Goal: Information Seeking & Learning: Learn about a topic

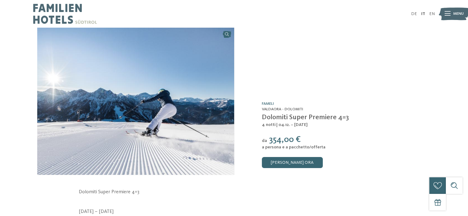
click at [449, 13] on icon at bounding box center [447, 14] width 6 height 4
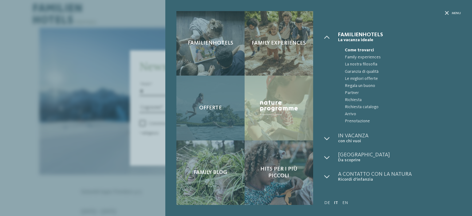
click at [208, 105] on span "Offerte" at bounding box center [210, 108] width 23 height 7
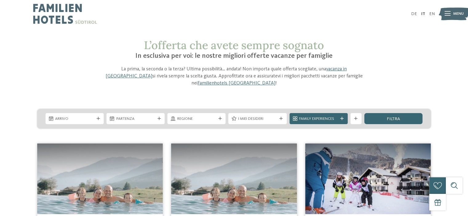
click at [58, 12] on img at bounding box center [65, 14] width 64 height 28
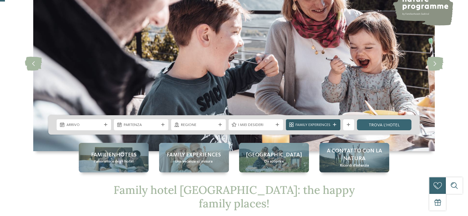
scroll to position [61, 0]
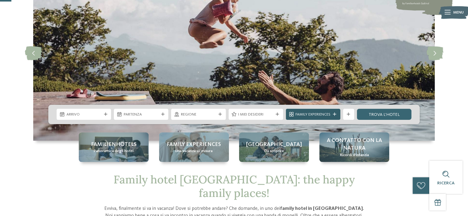
click at [326, 114] on span "Family Experiences" at bounding box center [312, 115] width 35 height 6
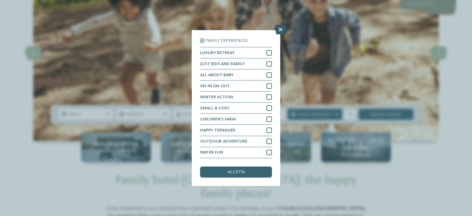
click at [278, 32] on icon at bounding box center [280, 30] width 12 height 10
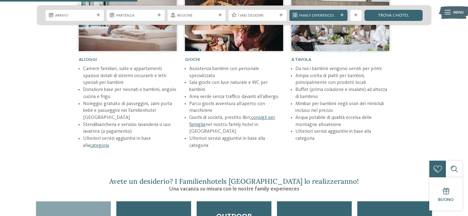
scroll to position [584, 0]
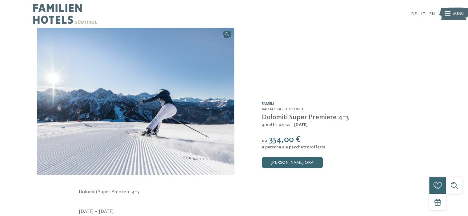
click at [264, 104] on link "Fameli" at bounding box center [268, 104] width 12 height 4
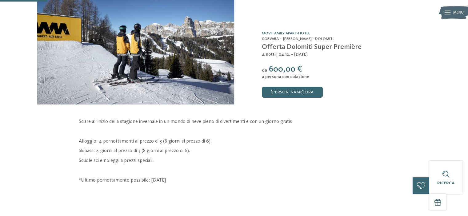
scroll to position [31, 0]
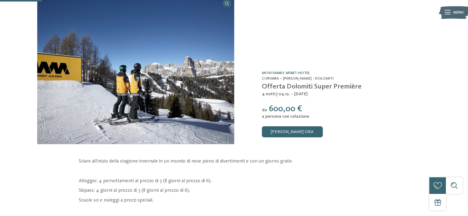
click at [280, 73] on link "Movi Family Apart-Hotel" at bounding box center [286, 73] width 48 height 4
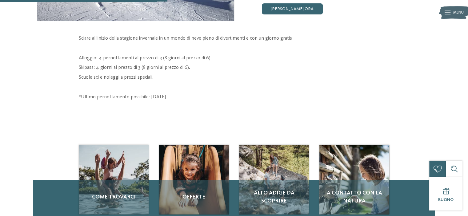
scroll to position [123, 0]
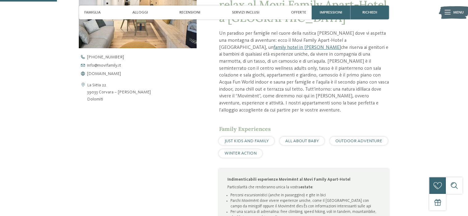
scroll to position [246, 0]
click at [340, 45] on link "family hotel in [PERSON_NAME]" at bounding box center [306, 47] width 67 height 5
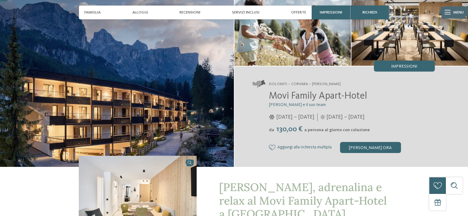
scroll to position [30, 0]
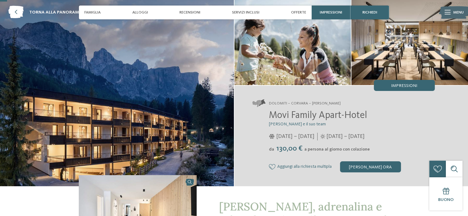
click at [447, 8] on div at bounding box center [447, 13] width 6 height 14
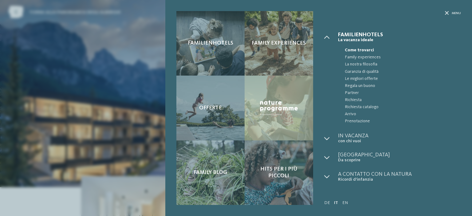
click at [144, 68] on div "Familienhotels Family experiences Offerte" at bounding box center [236, 108] width 472 height 216
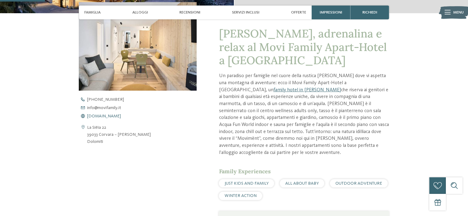
scroll to position [214, 0]
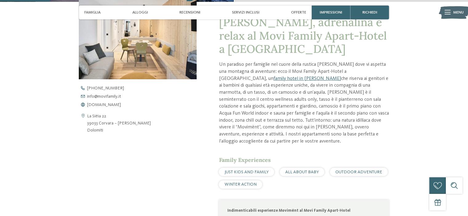
click at [158, 61] on img at bounding box center [138, 35] width 118 height 89
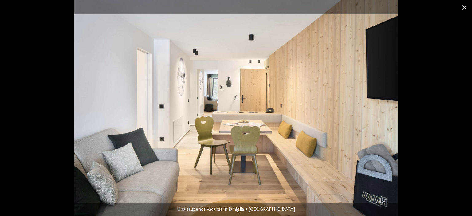
click at [463, 5] on span at bounding box center [464, 7] width 15 height 14
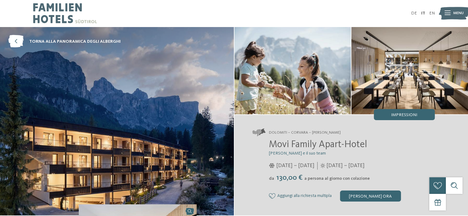
scroll to position [0, 0]
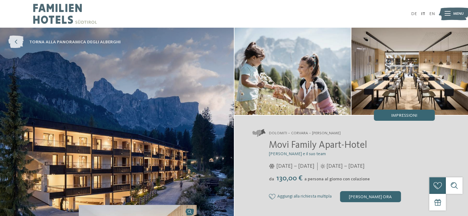
click at [31, 42] on span "torna alla panoramica degli alberghi" at bounding box center [74, 42] width 91 height 6
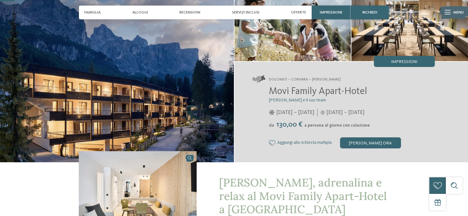
scroll to position [61, 0]
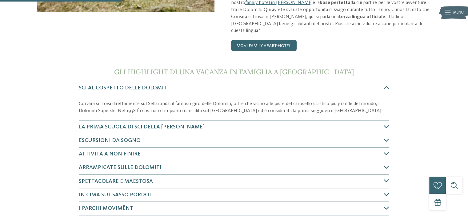
scroll to position [184, 0]
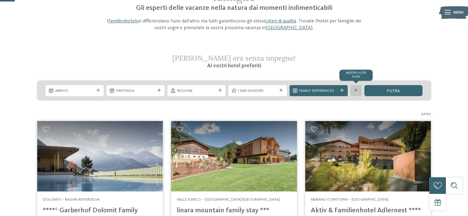
click at [353, 93] on div "mostra altri filtri" at bounding box center [355, 90] width 11 height 11
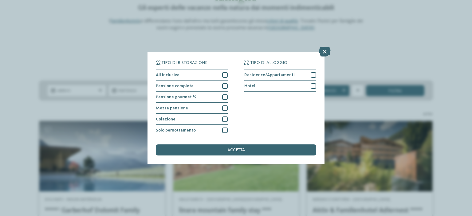
click at [324, 49] on icon at bounding box center [325, 52] width 12 height 10
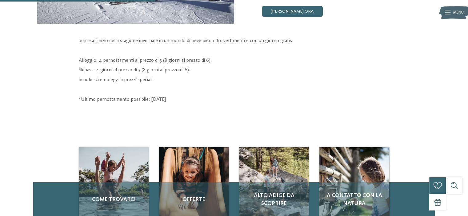
scroll to position [184, 0]
